Goal: Information Seeking & Learning: Learn about a topic

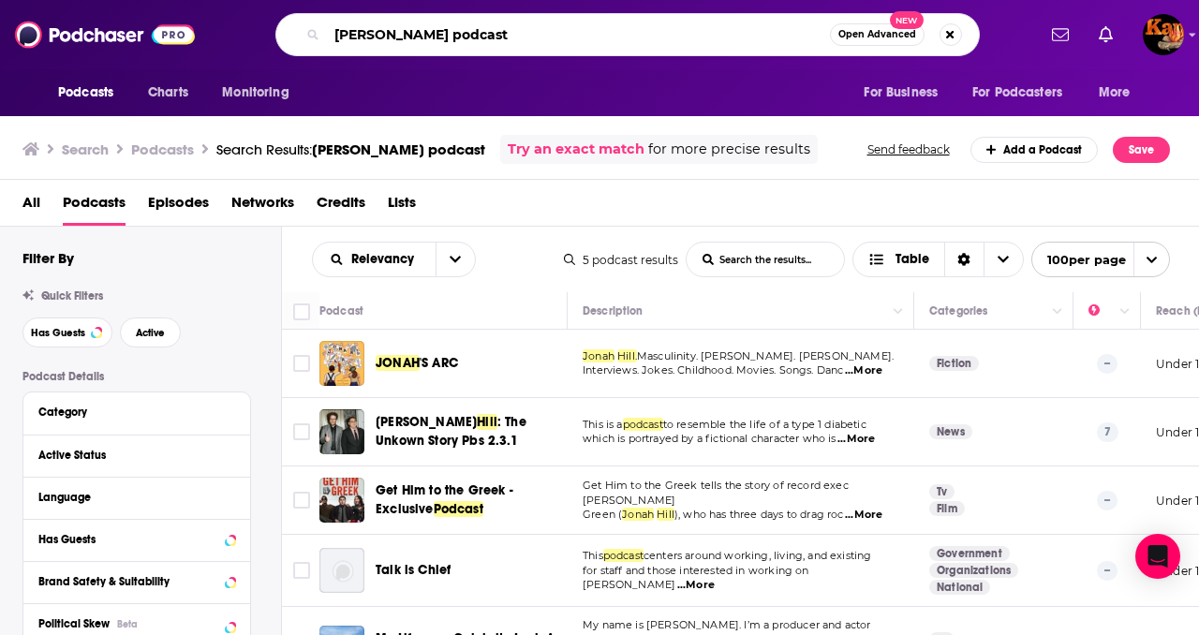
click at [409, 36] on input "[PERSON_NAME] podcast" at bounding box center [578, 35] width 503 height 30
type input "[DEMOGRAPHIC_DATA] podcast"
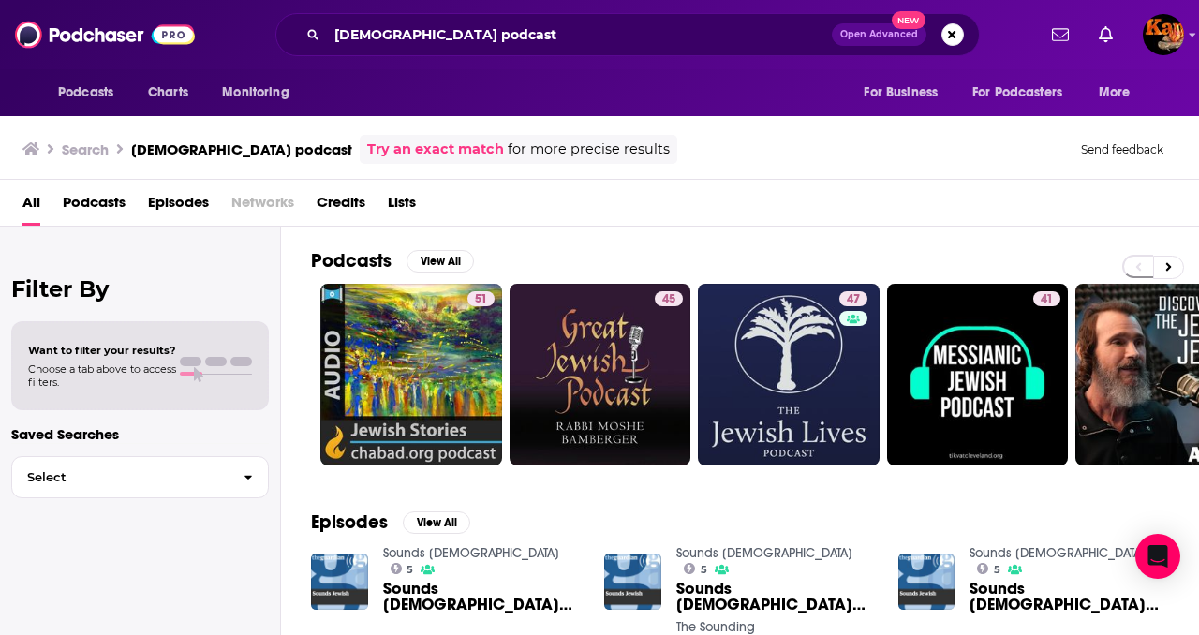
click at [92, 192] on span "Podcasts" at bounding box center [94, 206] width 63 height 38
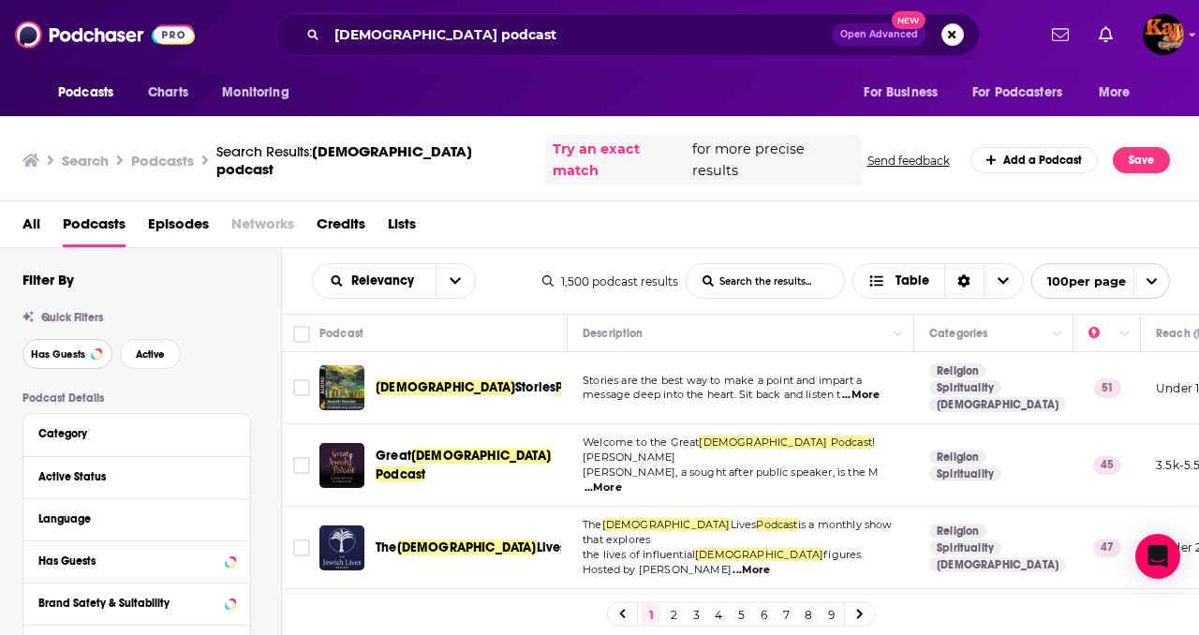
click at [59, 349] on span "Has Guests" at bounding box center [58, 354] width 54 height 10
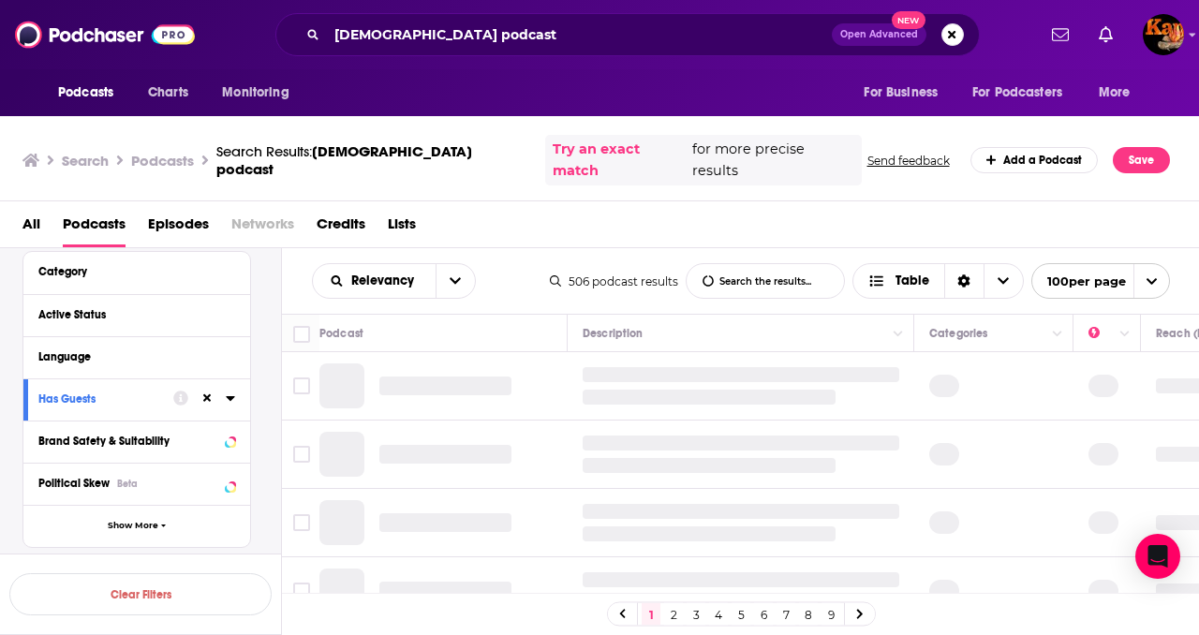
scroll to position [164, 0]
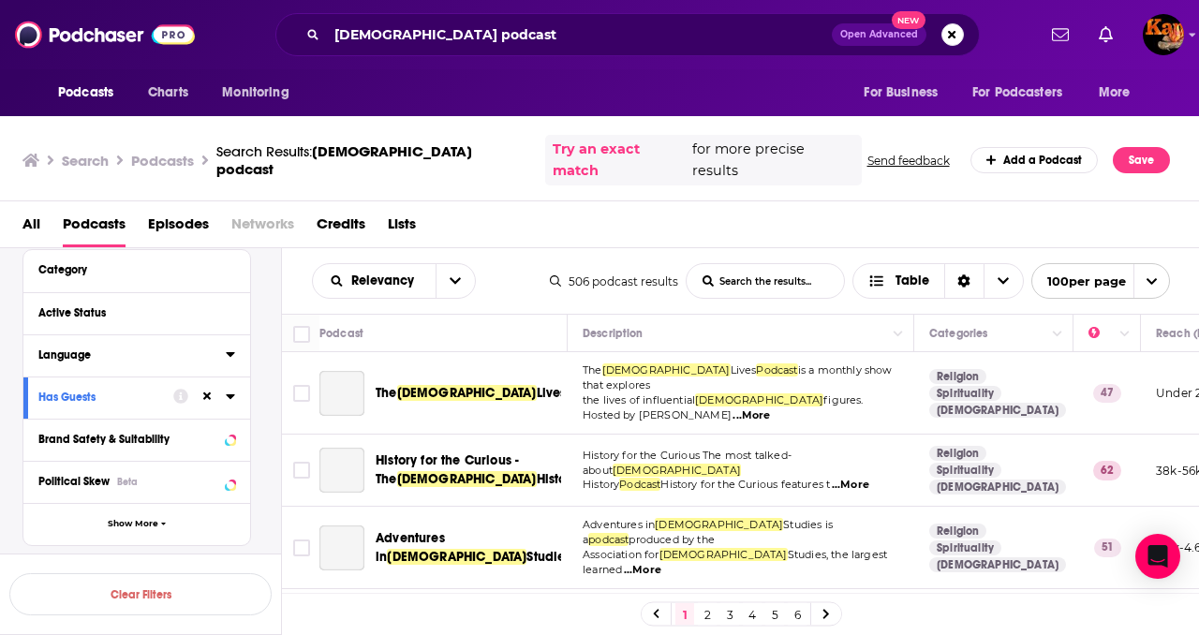
click at [64, 348] on div "Language" at bounding box center [125, 354] width 175 height 13
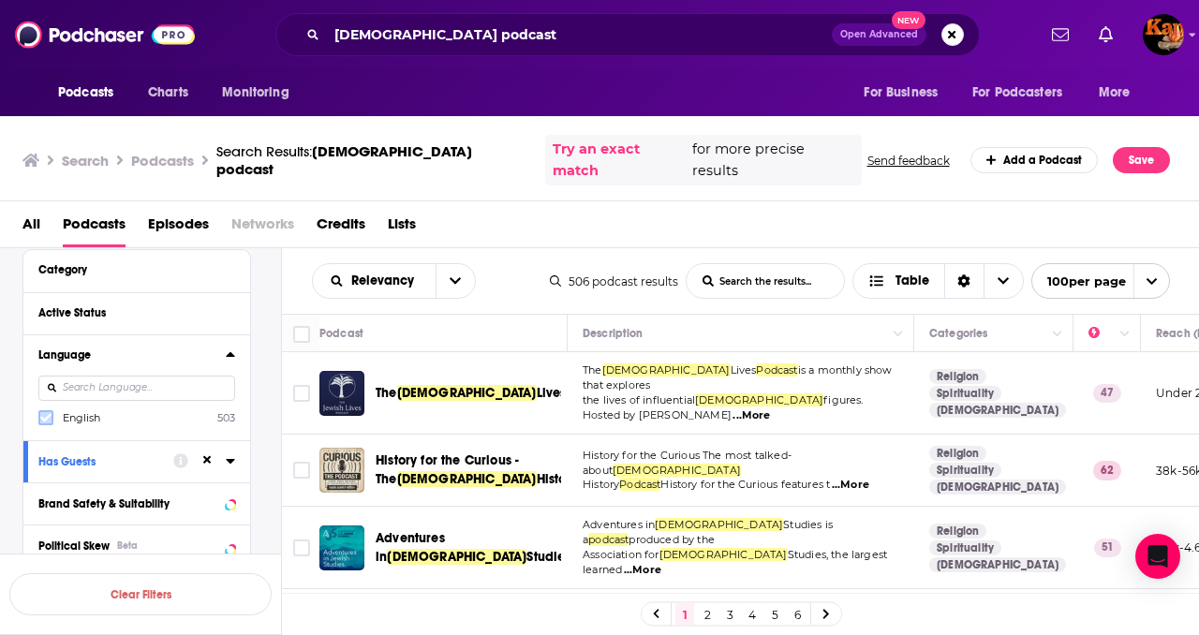
click at [46, 414] on icon at bounding box center [45, 418] width 11 height 8
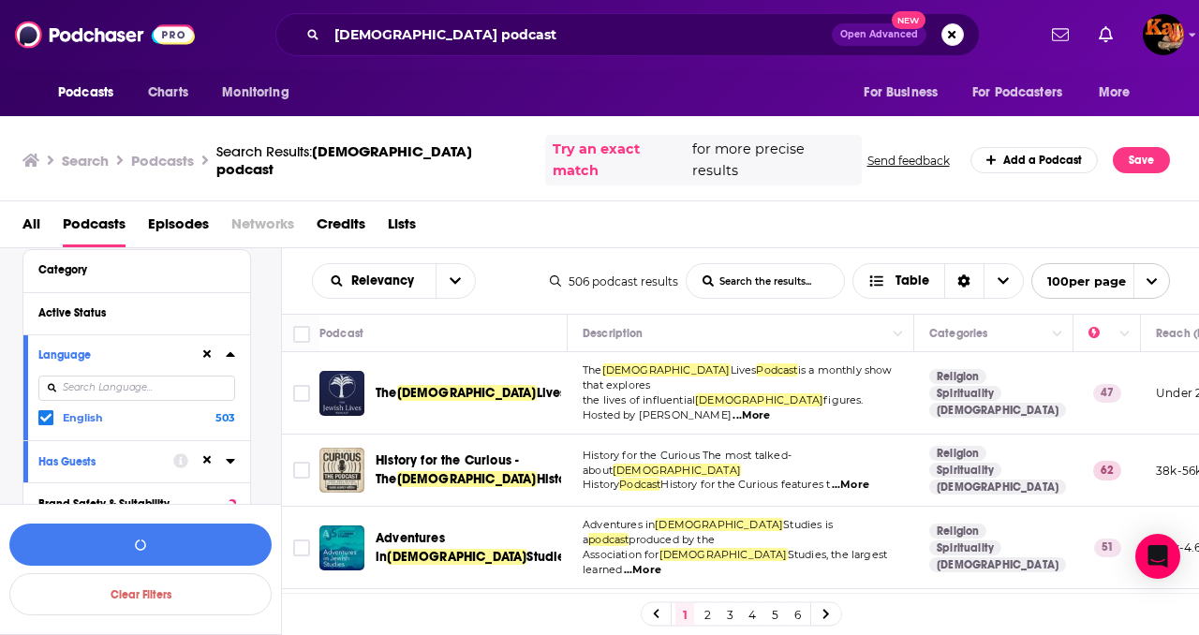
click at [228, 347] on icon at bounding box center [230, 354] width 9 height 15
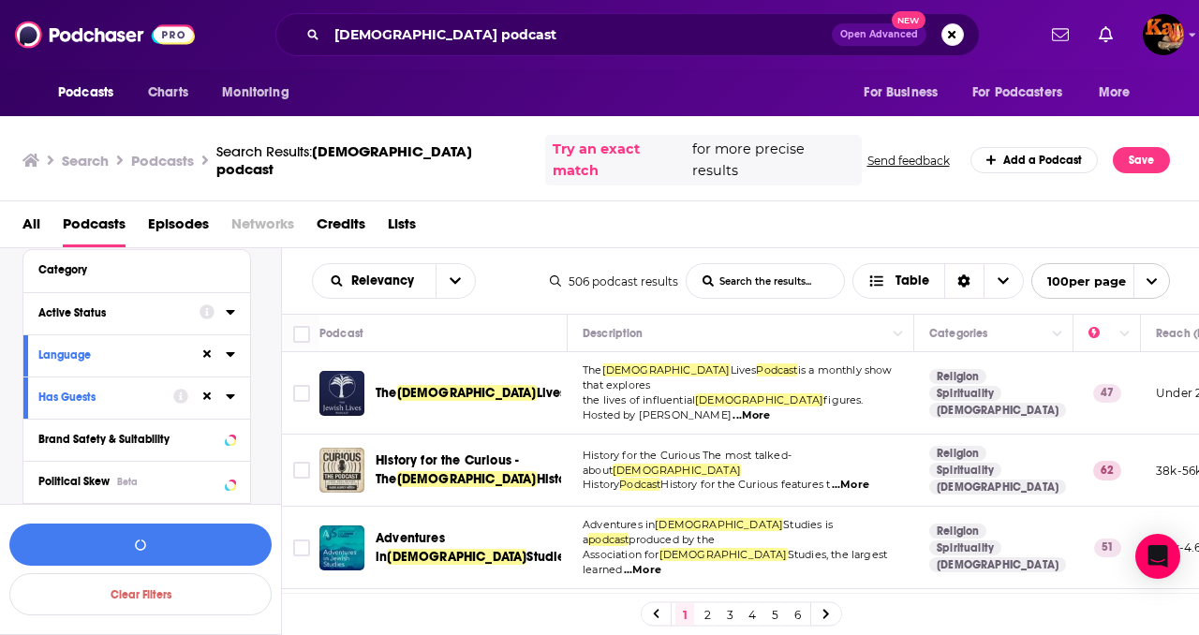
click at [231, 310] on icon at bounding box center [230, 312] width 8 height 5
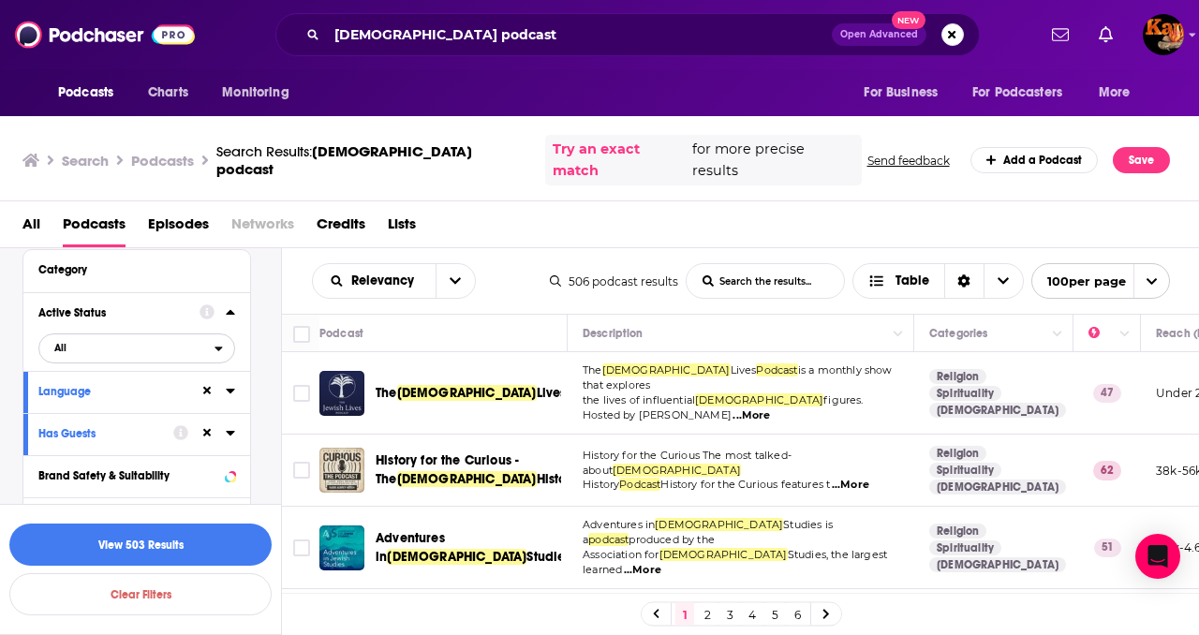
click at [54, 343] on span "All" at bounding box center [60, 348] width 12 height 10
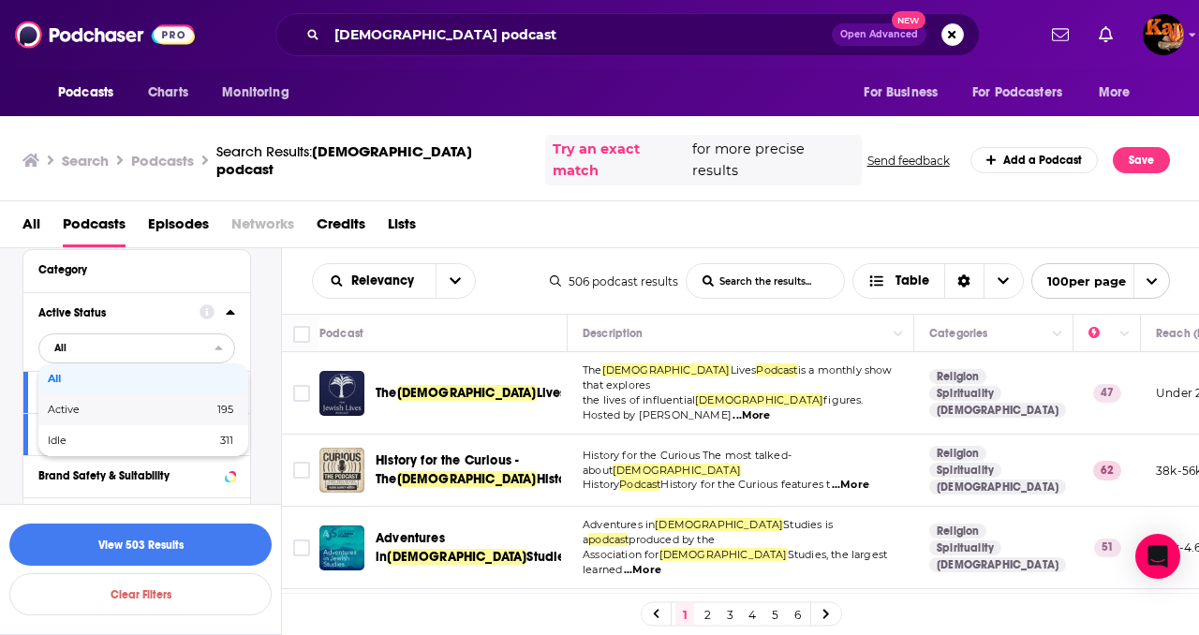
click at [52, 405] on span "Active" at bounding box center [97, 410] width 98 height 10
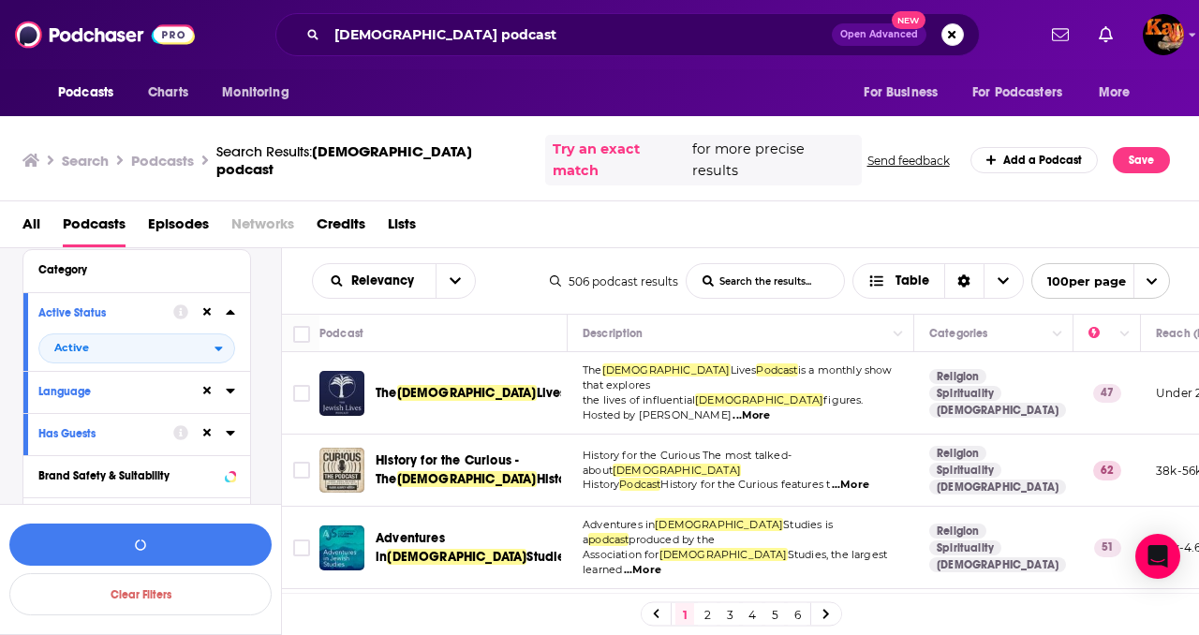
click at [233, 304] on icon at bounding box center [230, 311] width 9 height 15
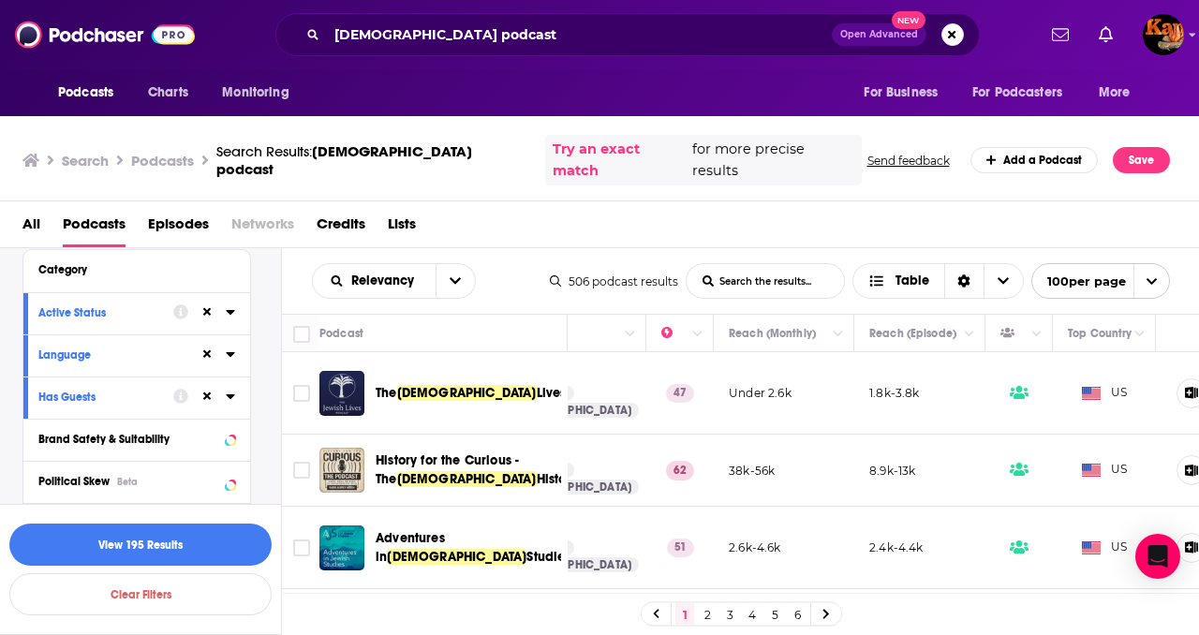
scroll to position [0, 432]
click at [788, 322] on icon "Move" at bounding box center [777, 333] width 22 height 22
click at [837, 332] on icon "Column Actions" at bounding box center [833, 335] width 9 height 6
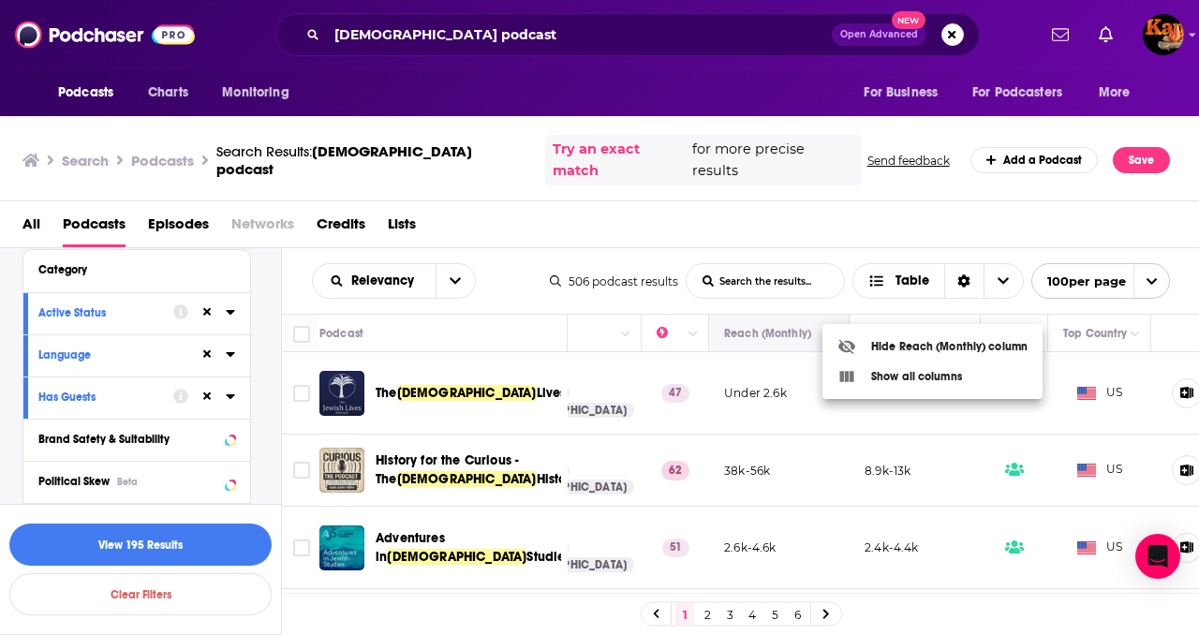
click at [837, 310] on div at bounding box center [599, 317] width 1199 height 635
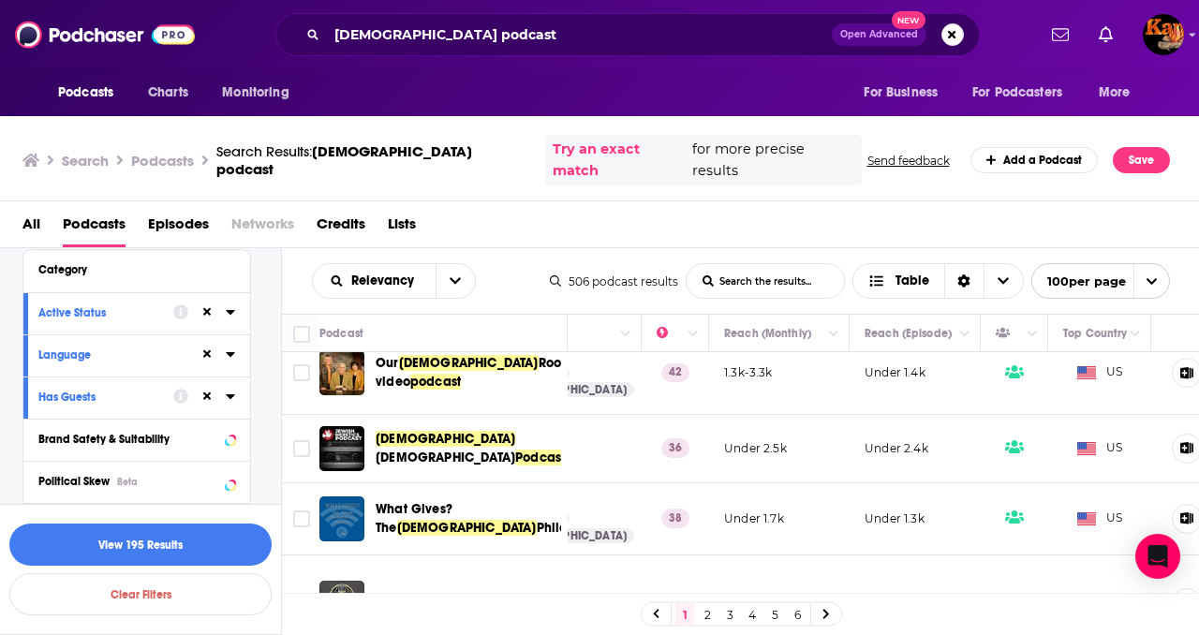
scroll to position [565, 432]
